Goal: Task Accomplishment & Management: Complete application form

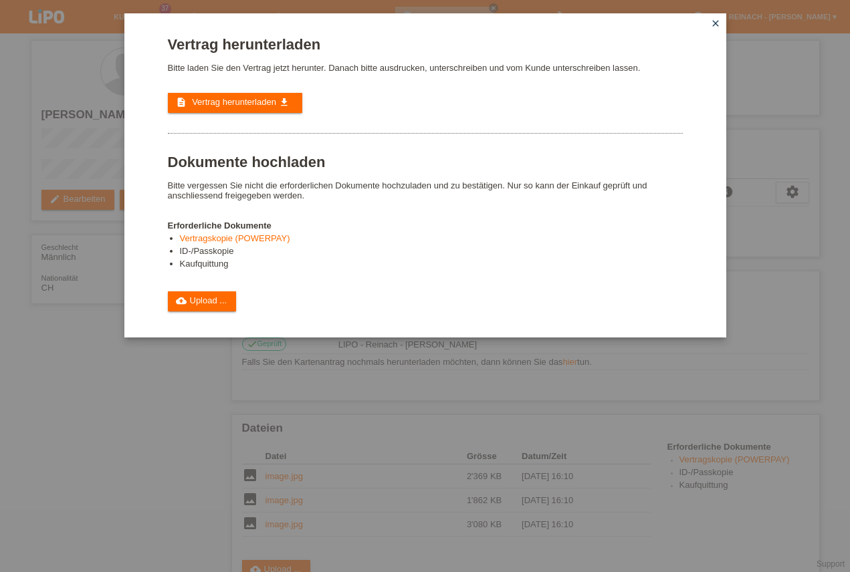
click at [715, 24] on icon "close" at bounding box center [715, 23] width 11 height 11
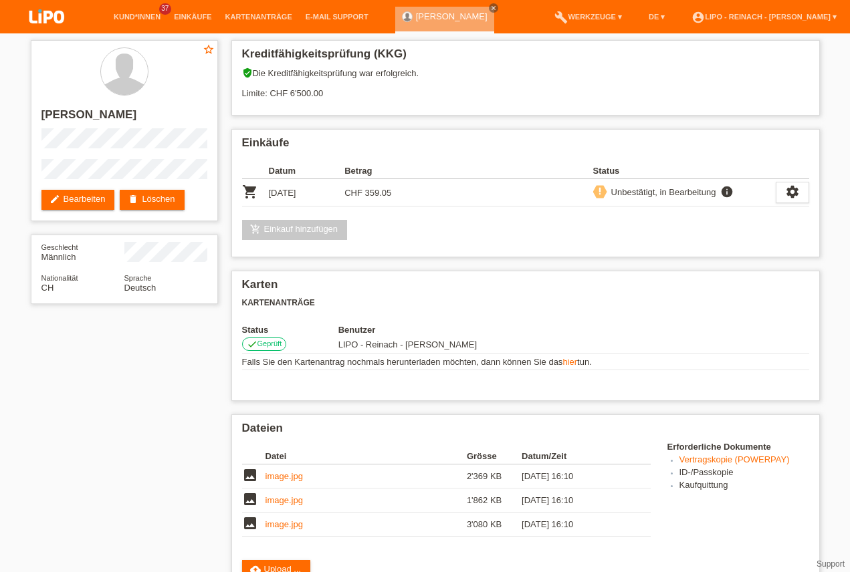
click at [49, 13] on img at bounding box center [46, 17] width 67 height 35
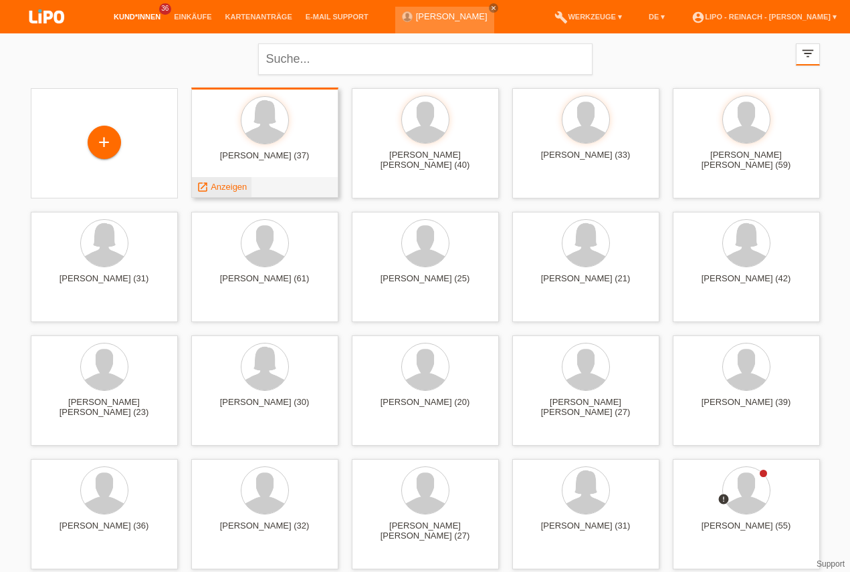
click at [208, 186] on icon "launch" at bounding box center [203, 187] width 12 height 12
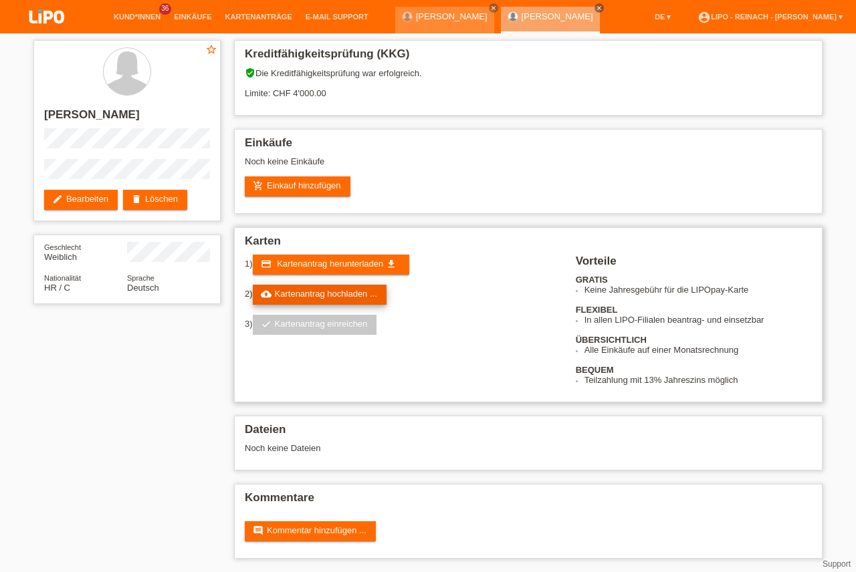
click at [312, 295] on link "cloud_upload Kartenantrag hochladen ..." at bounding box center [320, 295] width 134 height 20
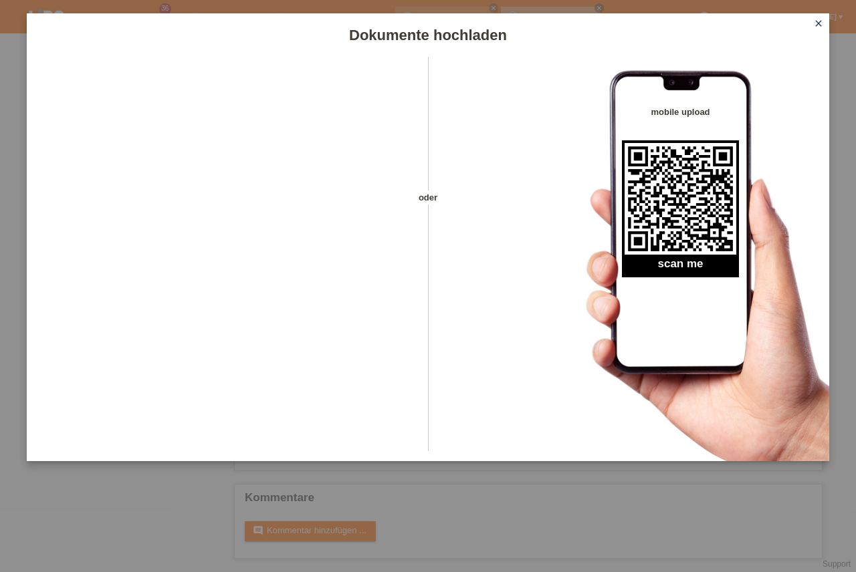
click at [820, 21] on icon "close" at bounding box center [818, 23] width 11 height 11
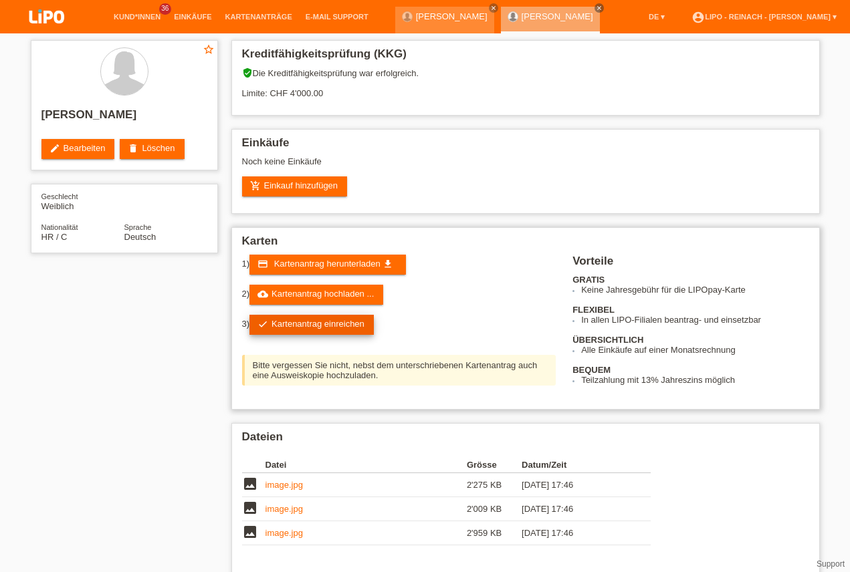
click at [314, 320] on link "check Kartenantrag einreichen" at bounding box center [311, 325] width 124 height 20
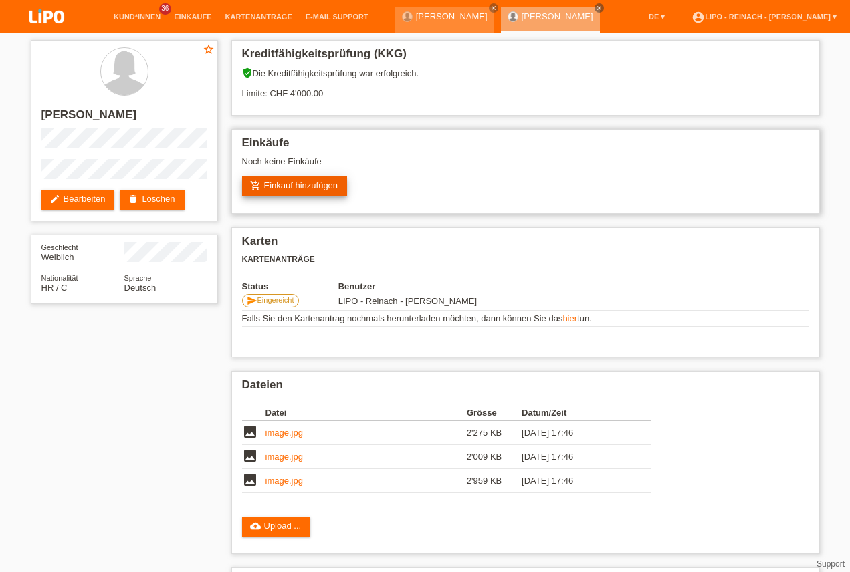
click at [310, 190] on link "add_shopping_cart Einkauf hinzufügen" at bounding box center [295, 186] width 106 height 20
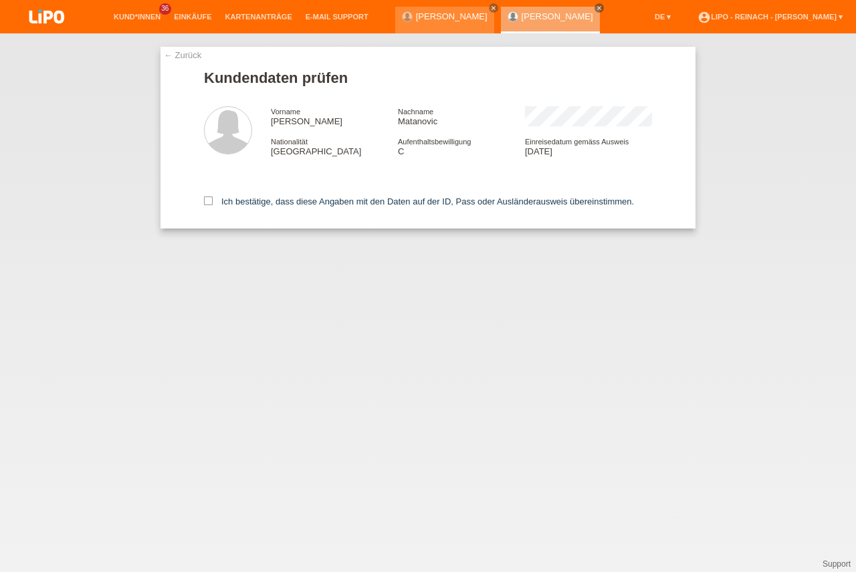
click at [207, 199] on icon at bounding box center [208, 201] width 9 height 9
click at [207, 199] on input "Ich bestätige, dass diese Angaben mit den Daten auf der ID, Pass oder Ausländer…" at bounding box center [208, 201] width 9 height 9
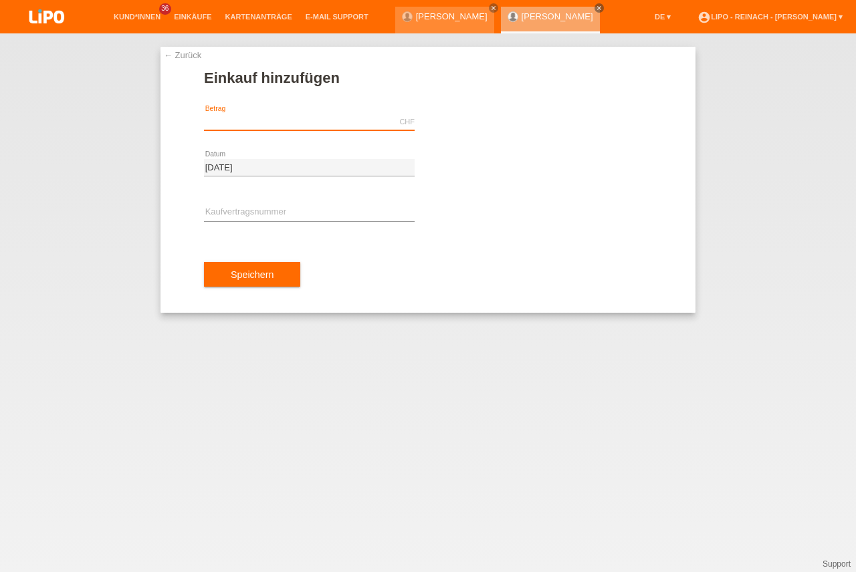
click at [251, 116] on input "text" at bounding box center [309, 122] width 211 height 17
type input "1756.05"
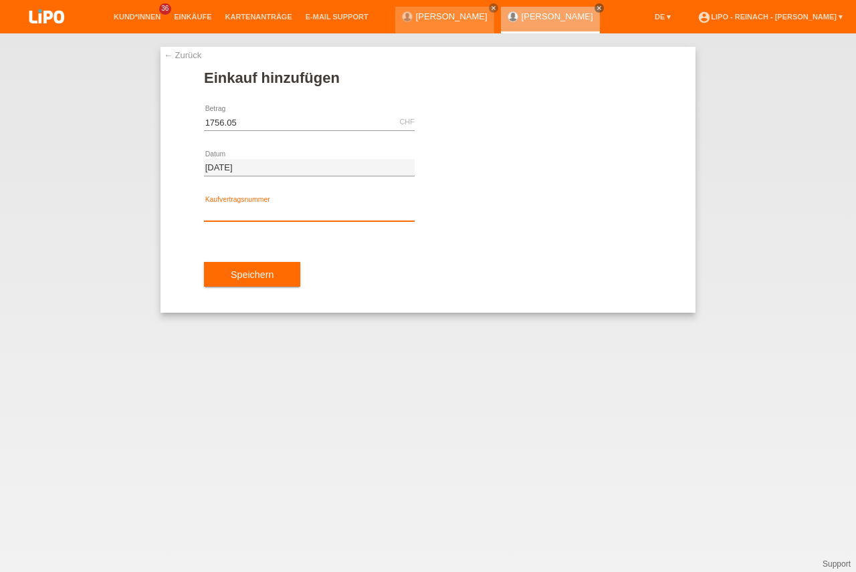
click at [235, 219] on input "text" at bounding box center [309, 213] width 211 height 17
type input "XH39NU"
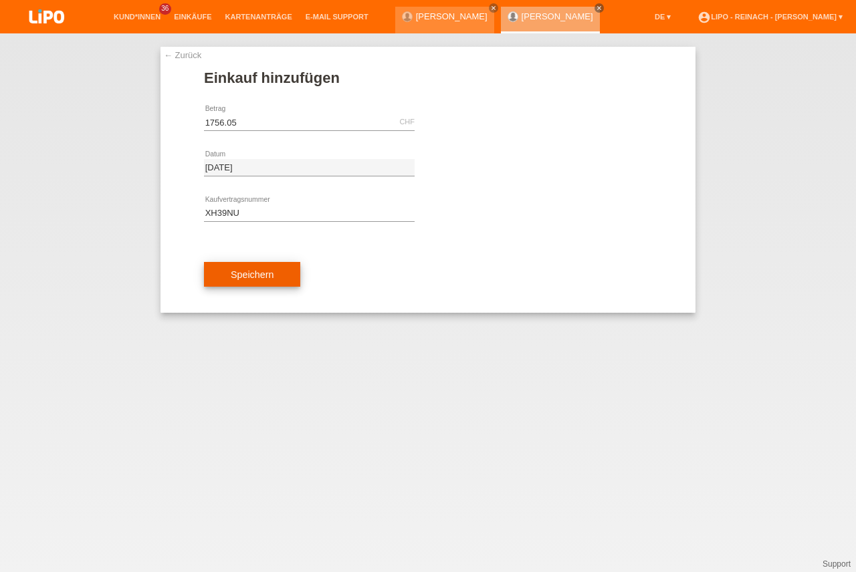
click at [260, 284] on button "Speichern" at bounding box center [252, 274] width 96 height 25
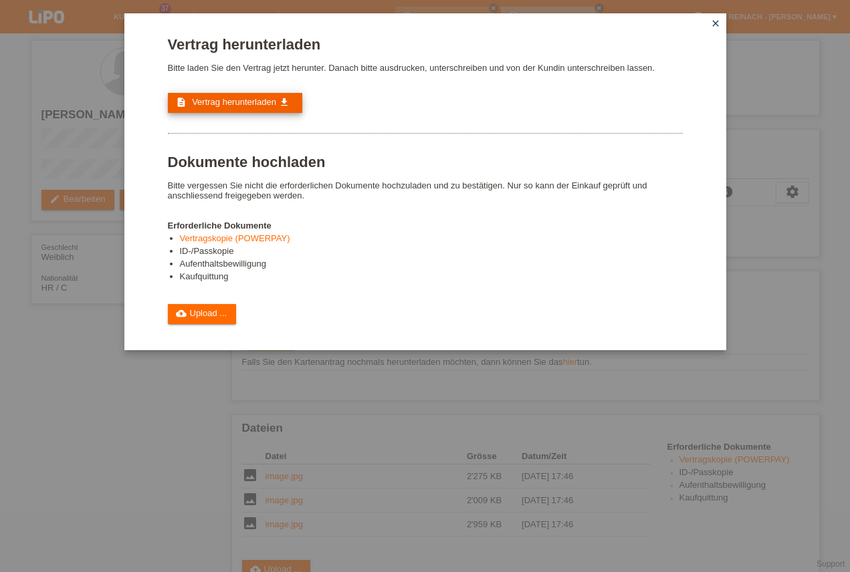
click at [247, 104] on span "Vertrag herunterladen" at bounding box center [234, 102] width 84 height 10
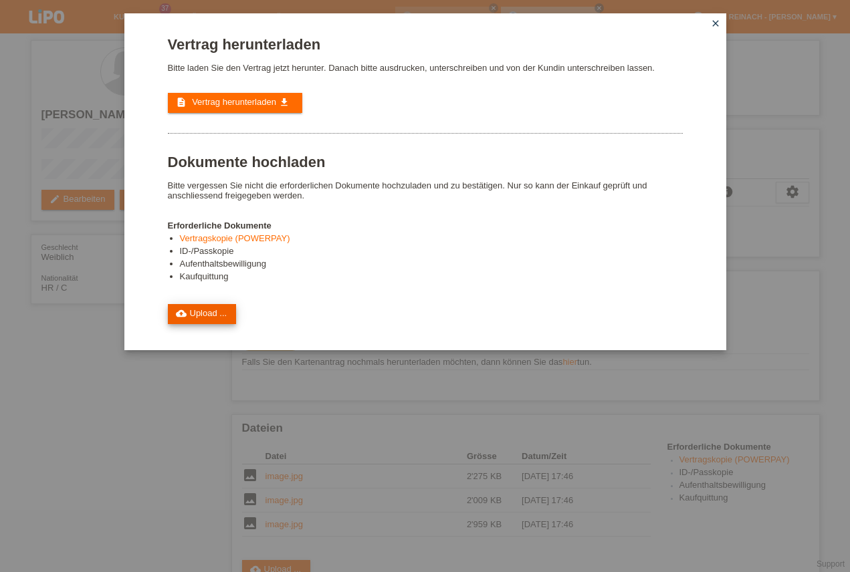
click at [191, 312] on link "cloud_upload Upload ..." at bounding box center [202, 314] width 69 height 20
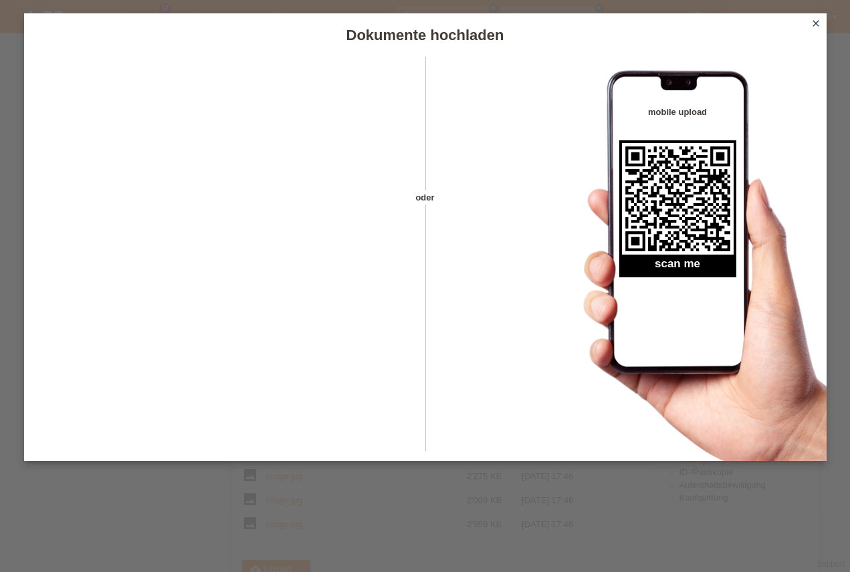
click at [818, 23] on icon "close" at bounding box center [815, 23] width 11 height 11
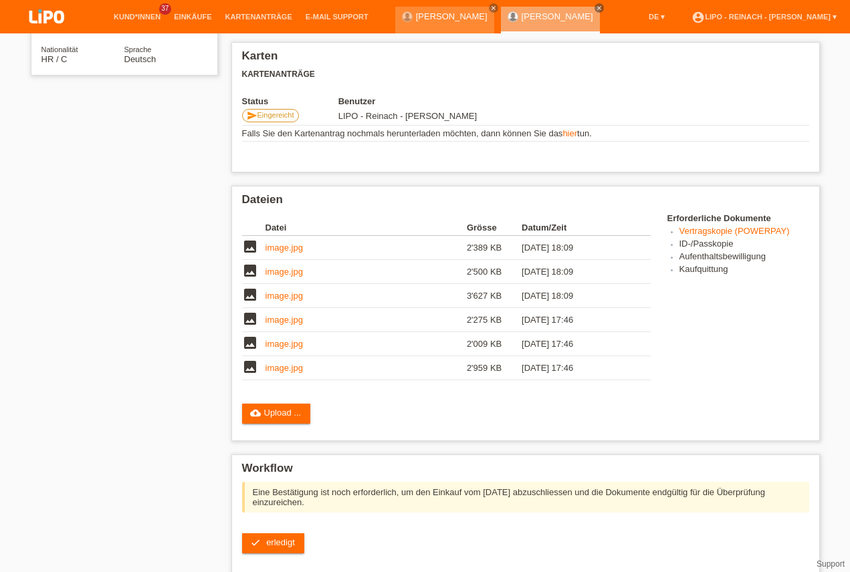
scroll to position [333, 0]
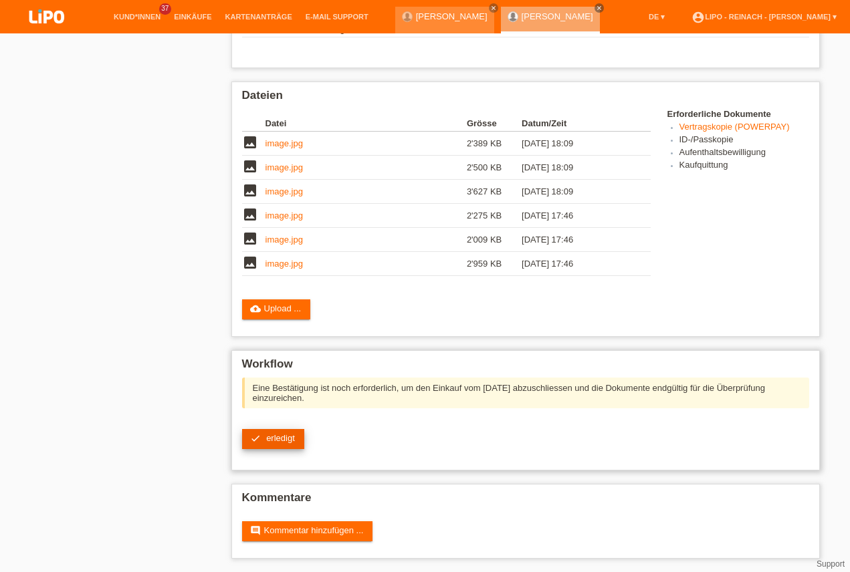
click at [270, 442] on span "erledigt" at bounding box center [280, 438] width 29 height 10
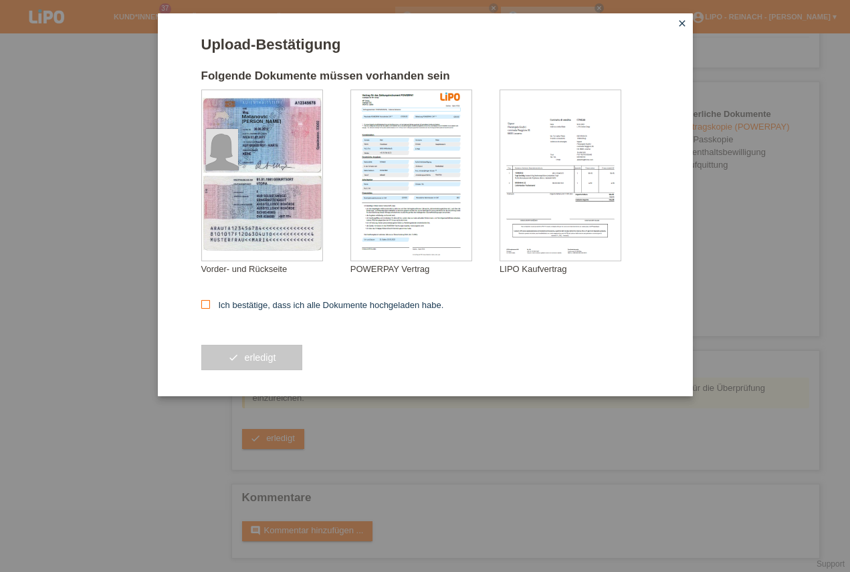
click at [204, 303] on icon at bounding box center [205, 304] width 9 height 9
click at [204, 303] on input "Ich bestätige, dass ich alle Dokumente hochgeladen habe." at bounding box center [205, 304] width 9 height 9
checkbox input "true"
click at [247, 360] on button "check erledigt" at bounding box center [252, 357] width 102 height 25
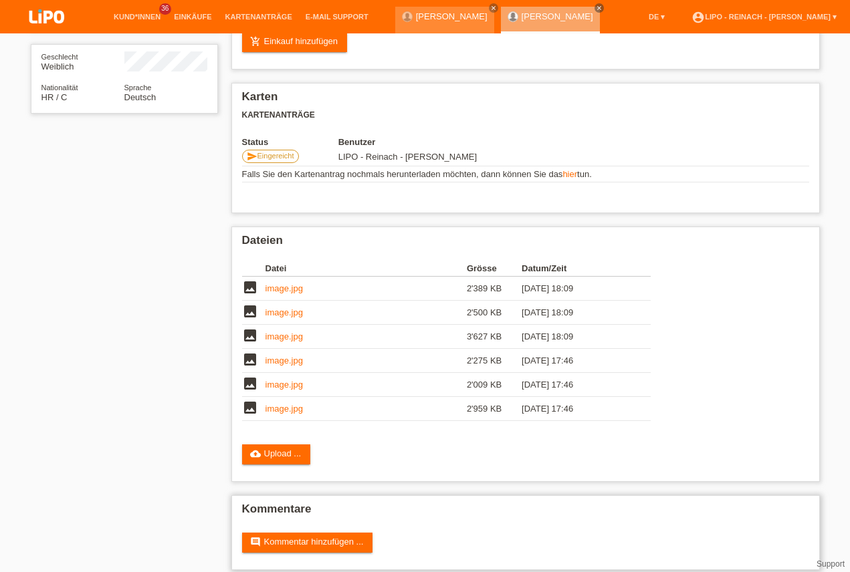
scroll to position [202, 0]
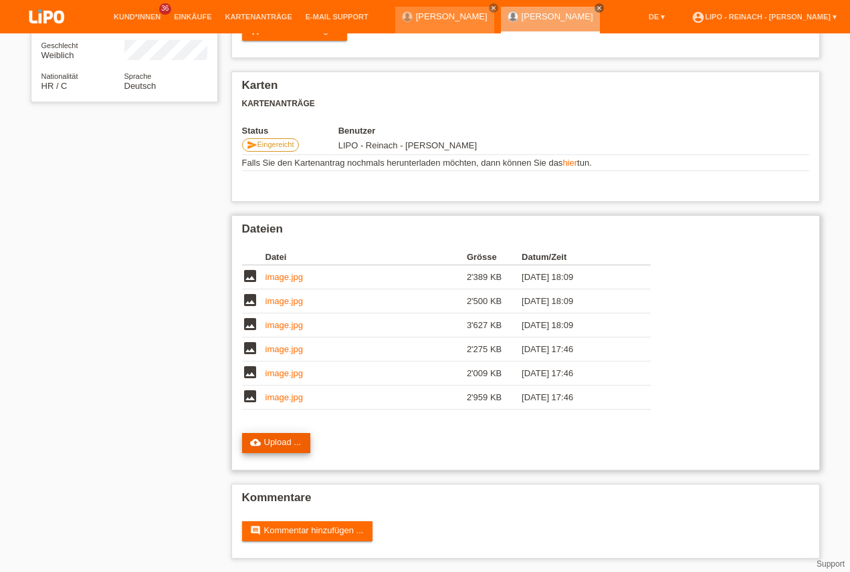
click at [281, 451] on link "cloud_upload Upload ..." at bounding box center [276, 443] width 69 height 20
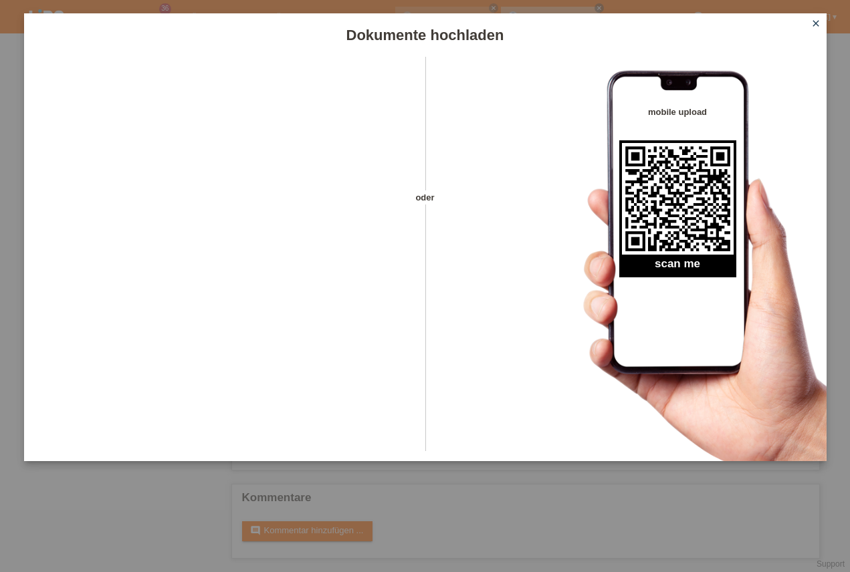
click at [819, 19] on icon "close" at bounding box center [815, 23] width 11 height 11
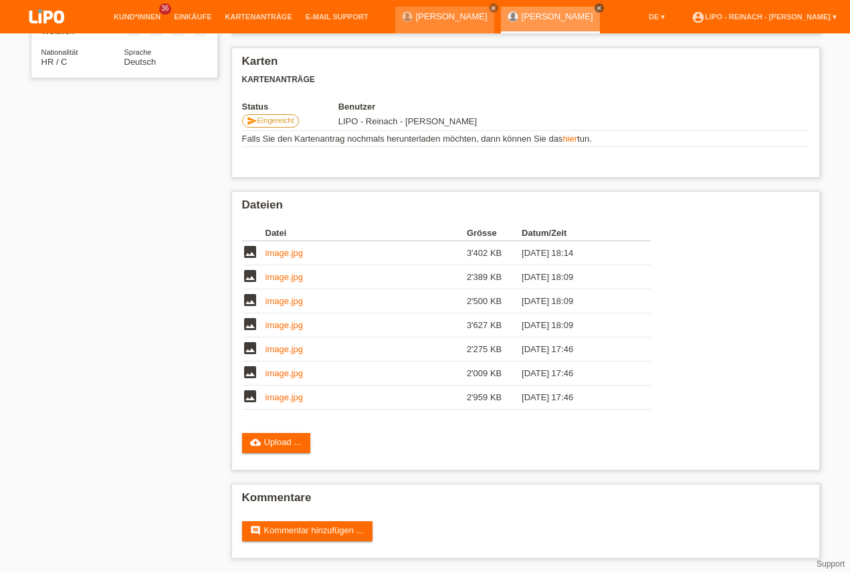
click at [602, 7] on icon "close" at bounding box center [599, 8] width 7 height 7
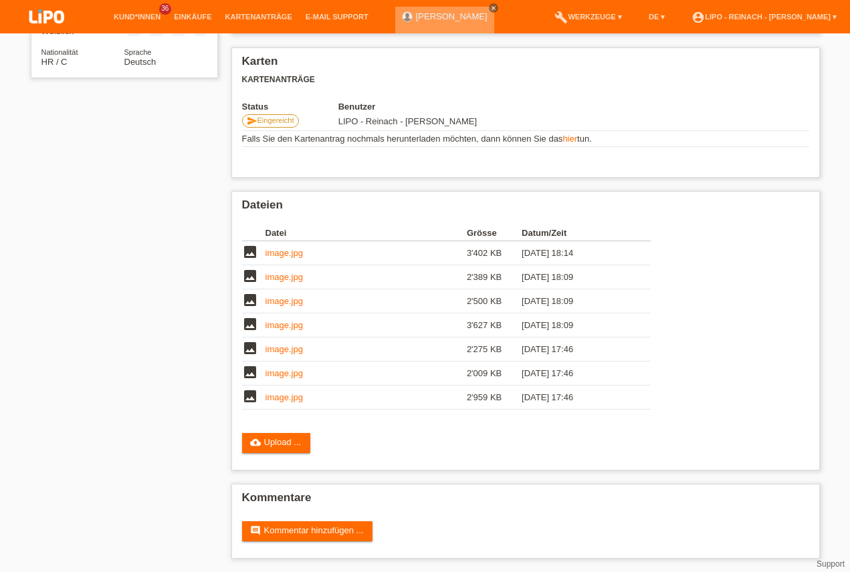
click at [497, 9] on icon "close" at bounding box center [493, 8] width 7 height 7
click at [45, 15] on img at bounding box center [46, 17] width 67 height 35
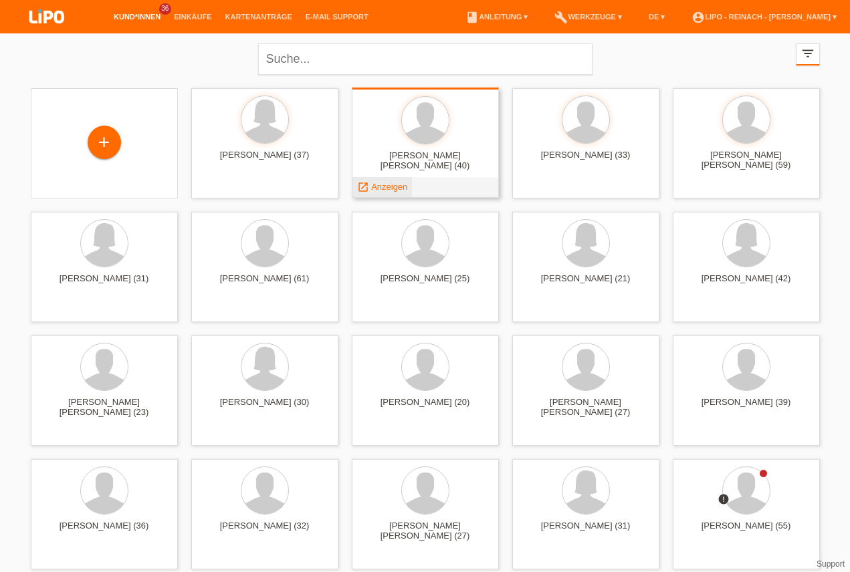
click at [393, 190] on span "Anzeigen" at bounding box center [389, 187] width 36 height 10
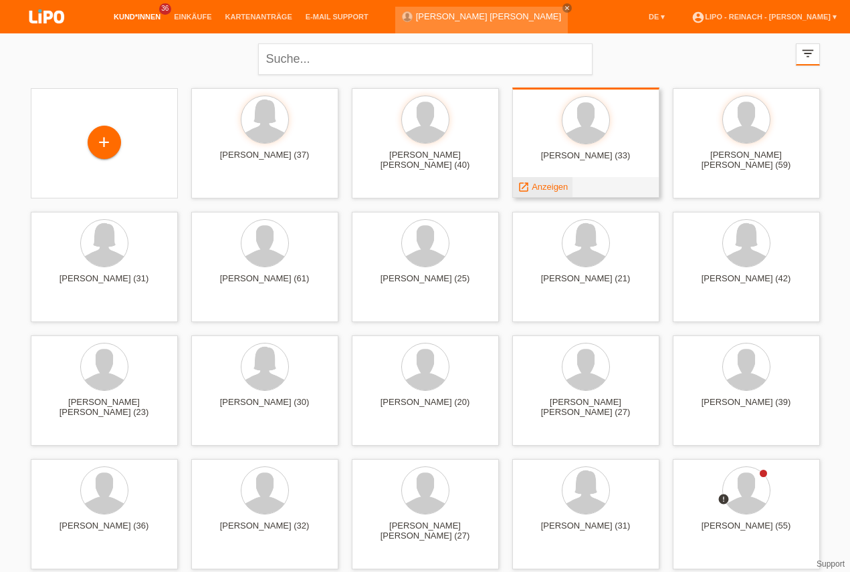
click at [547, 188] on span "Anzeigen" at bounding box center [549, 187] width 36 height 10
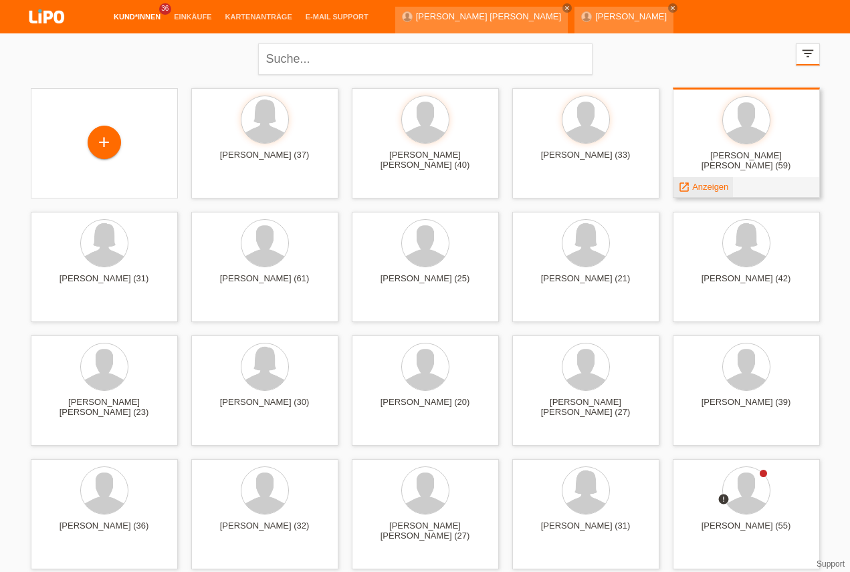
click at [707, 188] on span "Anzeigen" at bounding box center [710, 187] width 36 height 10
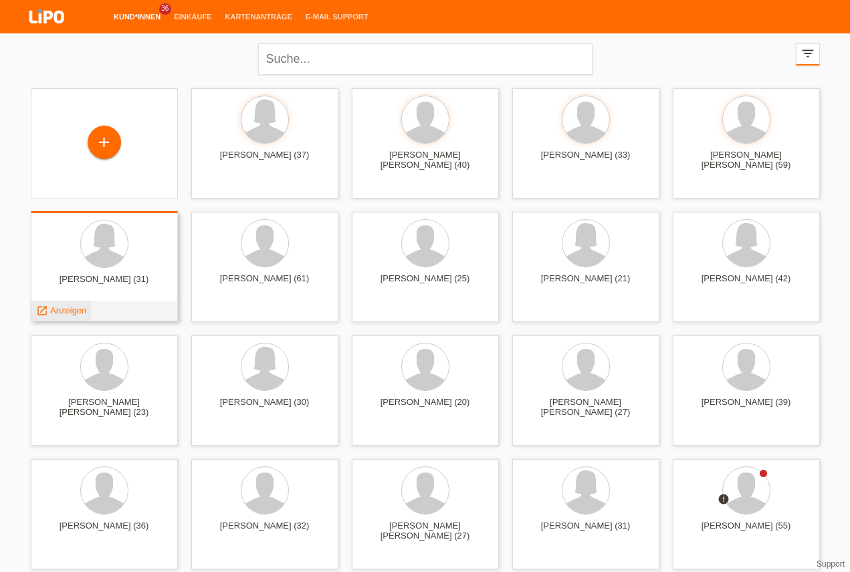
click at [67, 309] on span "Anzeigen" at bounding box center [68, 310] width 36 height 10
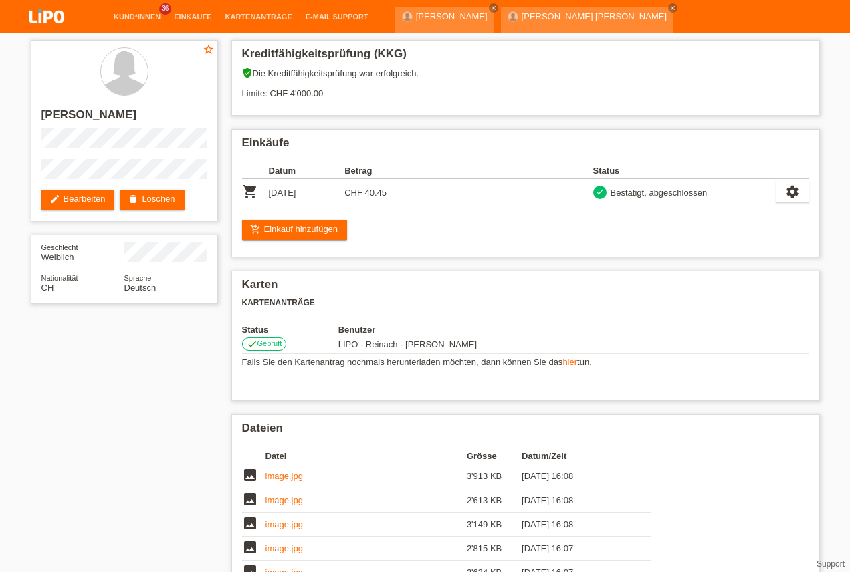
click at [752, 46] on link "account_circle LIPO - Reinach - [PERSON_NAME] ▾" at bounding box center [764, 50] width 158 height 8
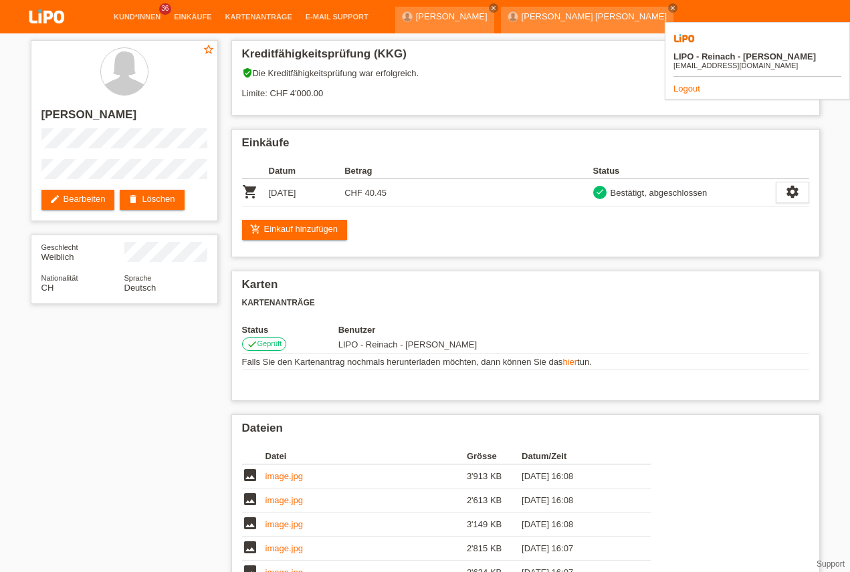
click at [687, 84] on link "Logout" at bounding box center [686, 89] width 27 height 10
